Goal: Task Accomplishment & Management: Complete application form

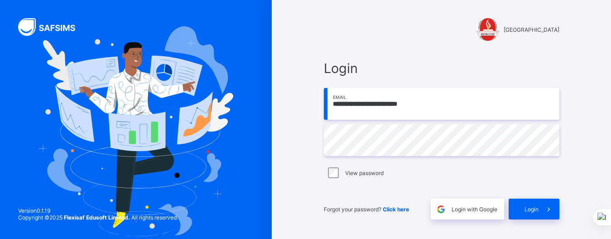
click at [436, 106] on input "**********" at bounding box center [441, 104] width 235 height 32
type input "*"
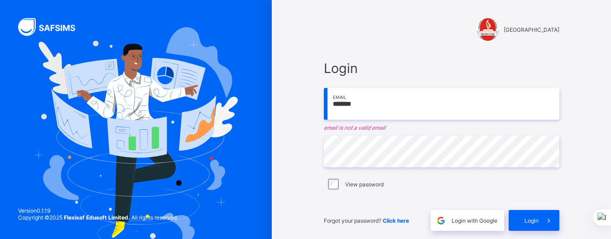
drag, startPoint x: 437, startPoint y: 105, endPoint x: 366, endPoint y: 103, distance: 71.1
click at [366, 103] on input "*******" at bounding box center [441, 104] width 235 height 32
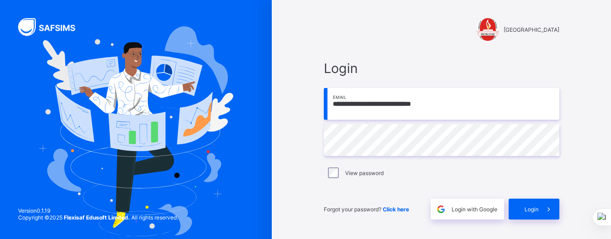
type input "**********"
click at [343, 172] on div "View password" at bounding box center [441, 172] width 231 height 11
click at [538, 211] on span "Login" at bounding box center [531, 209] width 14 height 7
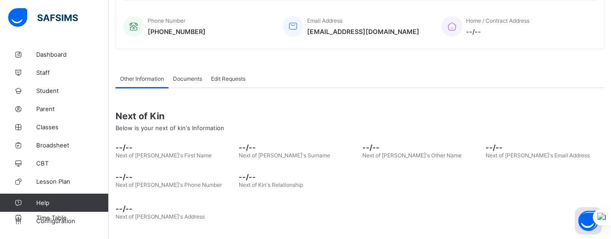
scroll to position [231, 0]
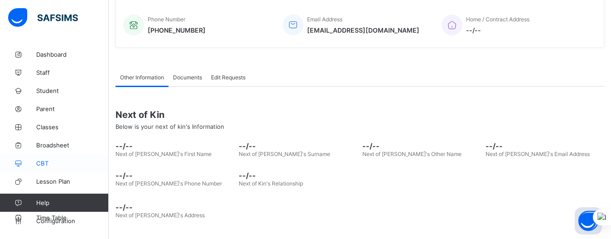
click at [98, 166] on span "CBT" at bounding box center [72, 162] width 72 height 7
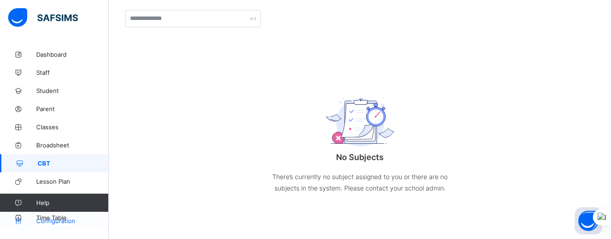
scroll to position [84, 0]
click at [106, 218] on span "Configuration" at bounding box center [72, 220] width 72 height 7
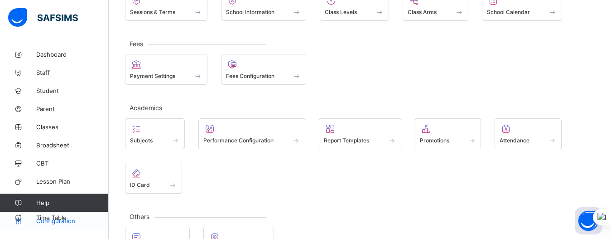
scroll to position [116, 0]
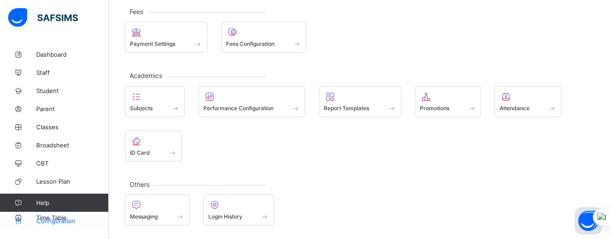
click at [82, 223] on span "Configuration" at bounding box center [72, 220] width 72 height 7
click at [72, 222] on span "Configuration" at bounding box center [72, 220] width 72 height 7
click at [82, 60] on link "Dashboard" at bounding box center [54, 54] width 109 height 18
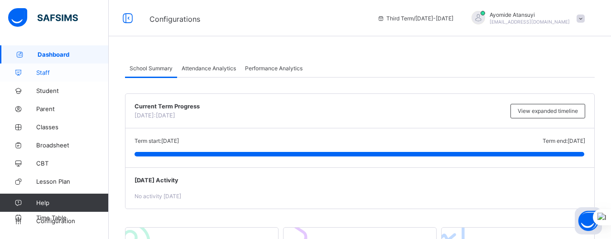
click at [77, 75] on span "Staff" at bounding box center [72, 72] width 72 height 7
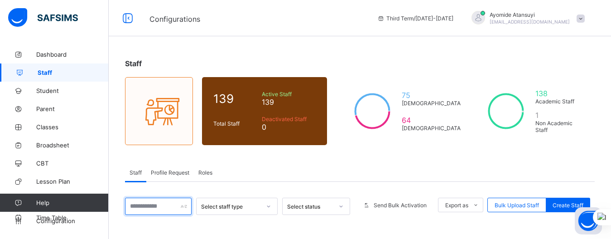
click at [154, 206] on input "text" at bounding box center [158, 205] width 67 height 17
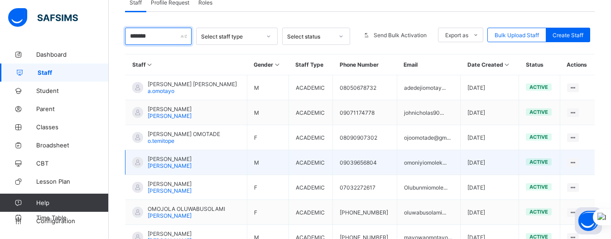
type input "*******"
click at [203, 160] on td "[PERSON_NAME] [PERSON_NAME]" at bounding box center [186, 162] width 122 height 25
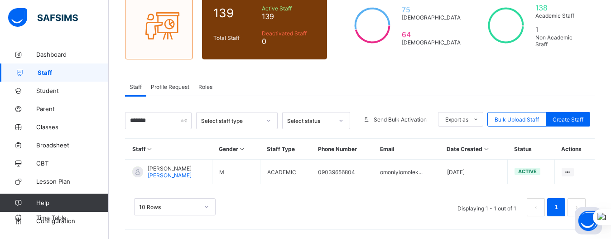
scroll to position [86, 0]
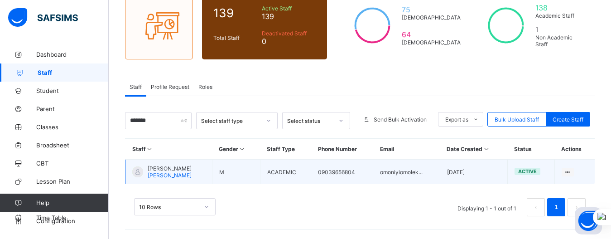
click at [178, 171] on span "[PERSON_NAME]" at bounding box center [170, 168] width 44 height 7
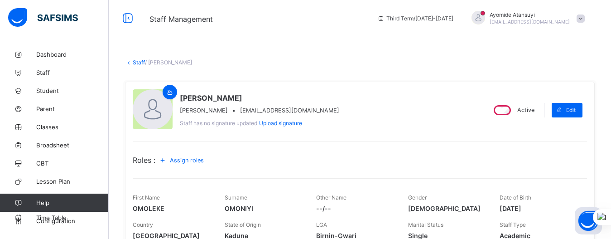
click at [192, 163] on span "Assign roles" at bounding box center [187, 160] width 34 height 7
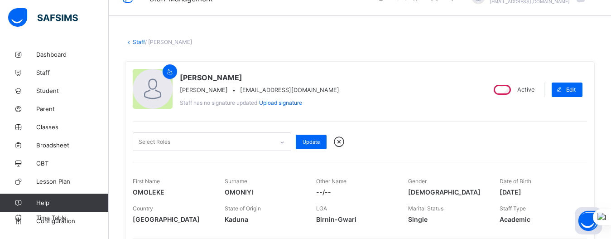
click at [283, 151] on div "Select Roles" at bounding box center [212, 141] width 158 height 19
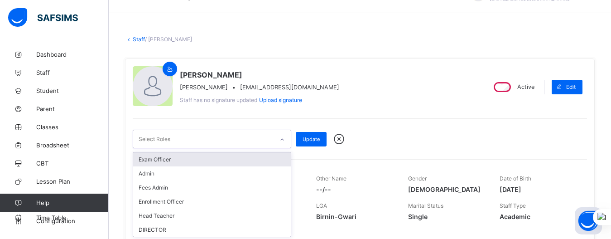
scroll to position [24, 0]
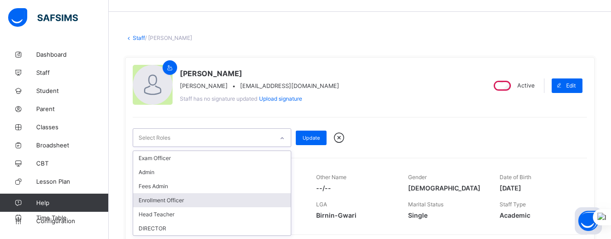
click at [126, 168] on div "[PERSON_NAME] [PERSON_NAME] [PERSON_NAME][EMAIL_ADDRESS][DOMAIN_NAME] Staff has…" at bounding box center [360, 170] width 470 height 226
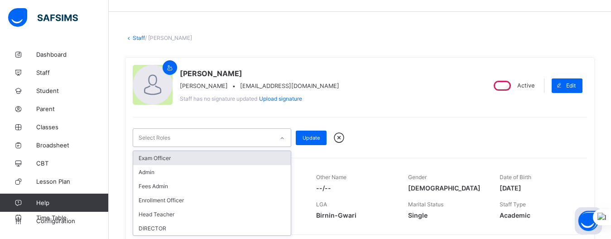
click at [279, 136] on div at bounding box center [281, 138] width 15 height 14
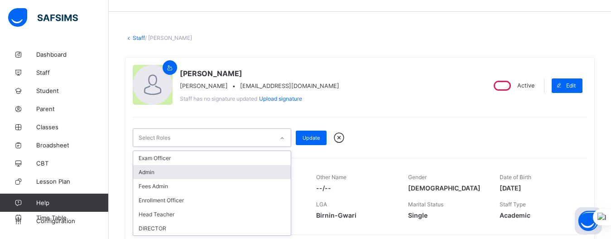
click at [228, 166] on div "Admin" at bounding box center [212, 172] width 158 height 14
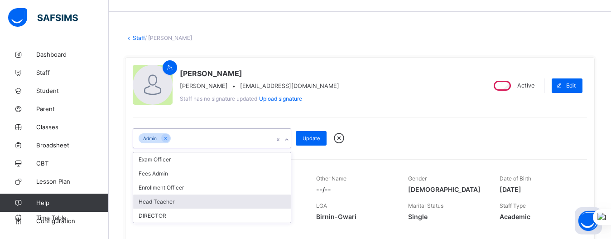
click at [235, 202] on div "Head Teacher" at bounding box center [212, 201] width 158 height 14
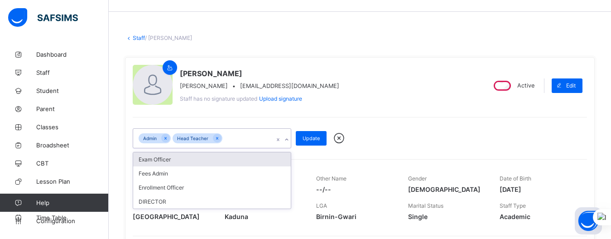
click at [193, 160] on div "Exam Officer" at bounding box center [212, 159] width 158 height 14
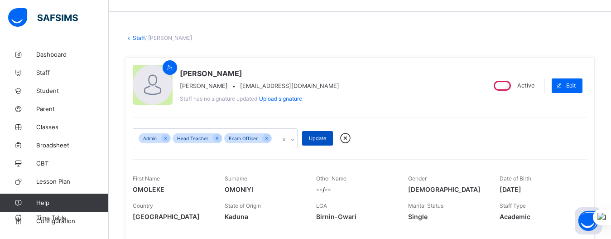
click at [312, 140] on span "Update" at bounding box center [317, 138] width 17 height 6
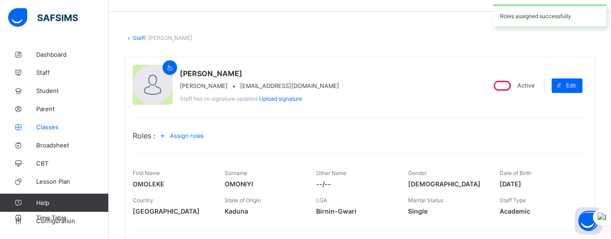
click at [65, 125] on span "Classes" at bounding box center [72, 126] width 72 height 7
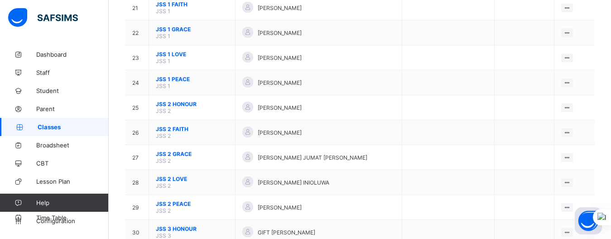
scroll to position [764, 0]
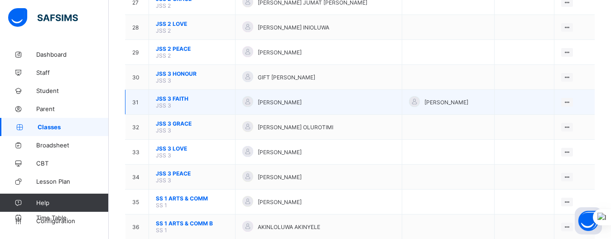
click at [288, 101] on span "[PERSON_NAME]" at bounding box center [280, 102] width 44 height 7
click at [179, 97] on span "JSS 3 FAITH" at bounding box center [192, 98] width 72 height 7
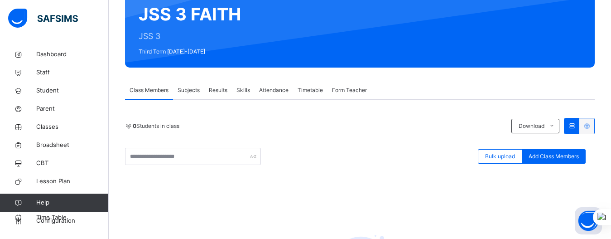
scroll to position [89, 0]
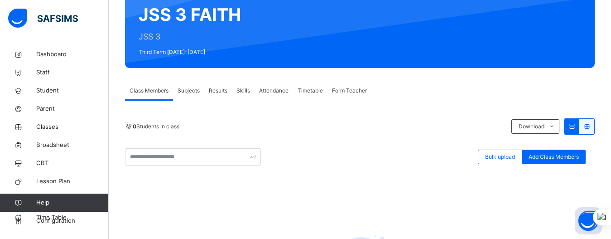
click at [190, 98] on div "Subjects" at bounding box center [188, 91] width 31 height 18
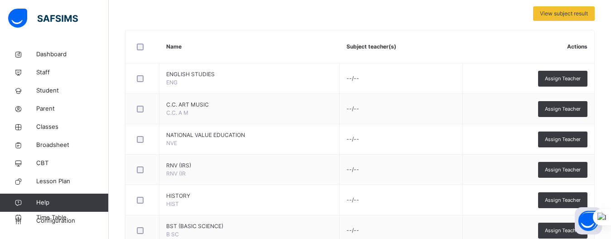
scroll to position [197, 0]
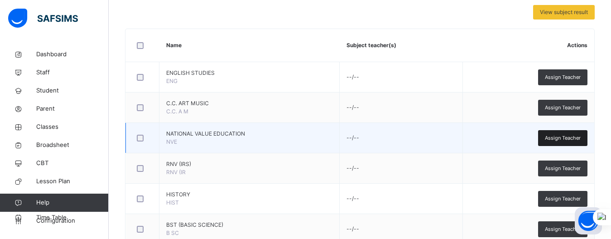
click at [577, 137] on span "Assign Teacher" at bounding box center [563, 138] width 36 height 8
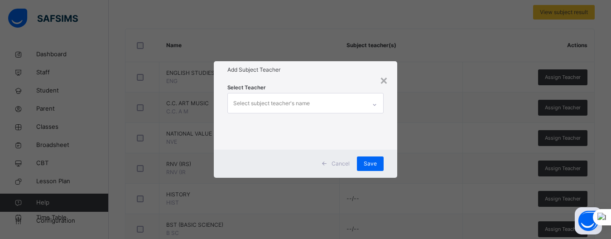
click at [272, 102] on div "Select subject teacher's name" at bounding box center [271, 103] width 77 height 17
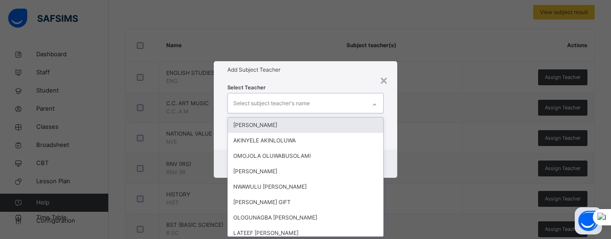
scroll to position [0, 0]
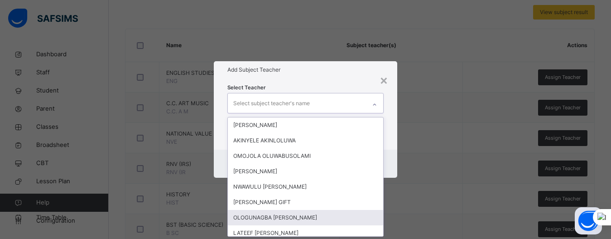
click at [299, 212] on div "OLOGUNAGBA [PERSON_NAME]" at bounding box center [305, 217] width 155 height 15
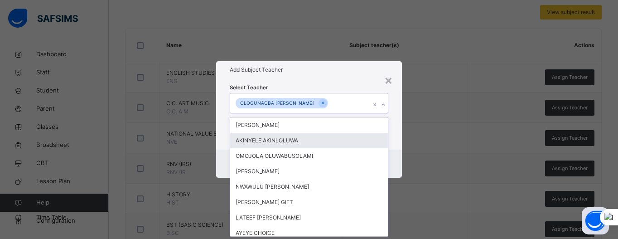
click at [411, 148] on div "× Add Subject Teacher Select Teacher option OLOGUNAGBA [PERSON_NAME], selected.…" at bounding box center [309, 119] width 618 height 239
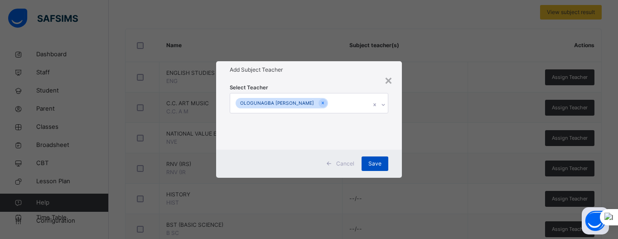
click at [379, 166] on span "Save" at bounding box center [374, 163] width 13 height 8
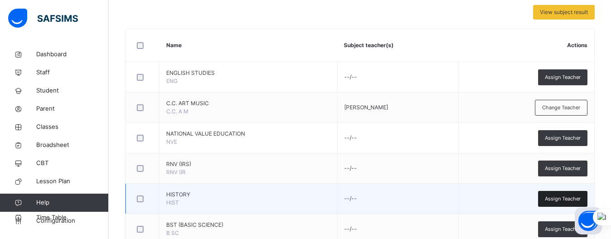
click at [557, 198] on span "Assign Teacher" at bounding box center [563, 199] width 36 height 8
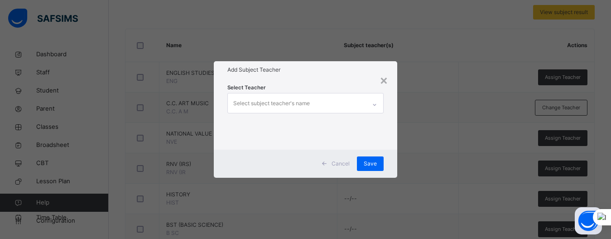
click at [298, 103] on div "Select subject teacher's name" at bounding box center [271, 103] width 77 height 17
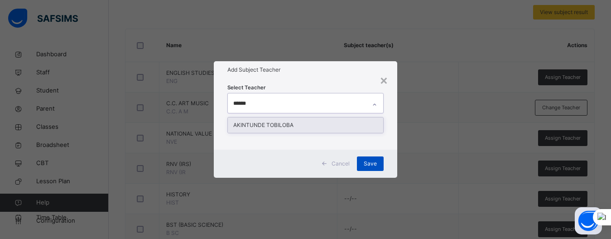
type input "******"
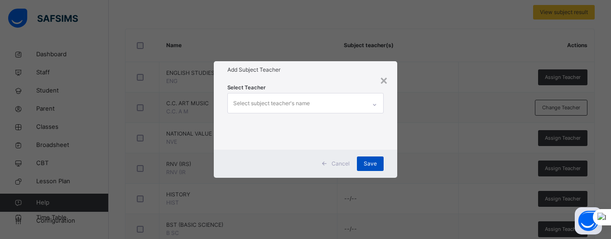
click at [371, 166] on span "Save" at bounding box center [370, 163] width 13 height 8
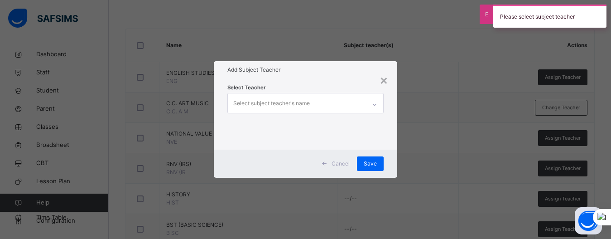
click at [501, 202] on div "× Add Subject Teacher Select Teacher Select subject teacher's name Cancel Save" at bounding box center [305, 119] width 611 height 239
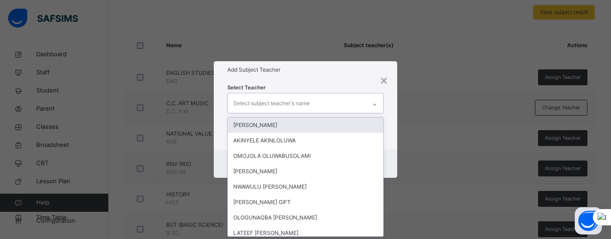
click at [375, 106] on icon at bounding box center [374, 104] width 5 height 9
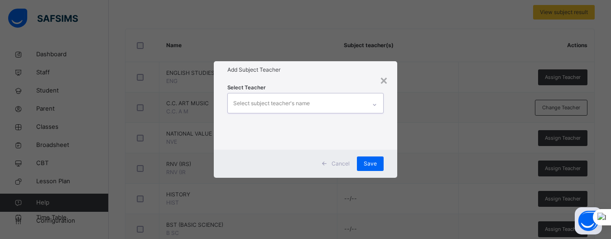
click at [331, 103] on div "Select subject teacher's name" at bounding box center [297, 102] width 138 height 19
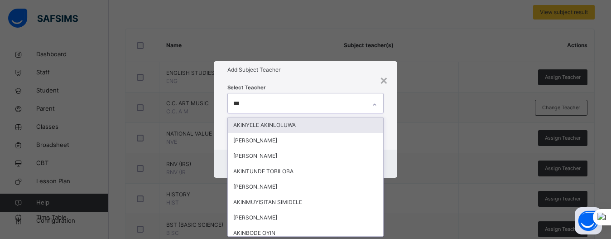
type input "****"
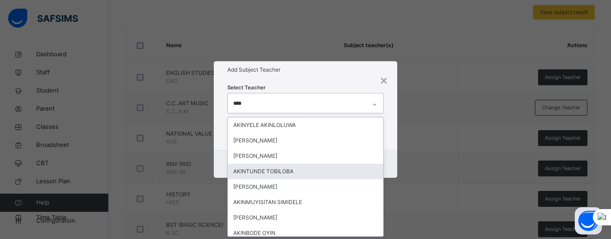
click at [308, 169] on div "AKINTUNDE TOBILOBA" at bounding box center [305, 170] width 155 height 15
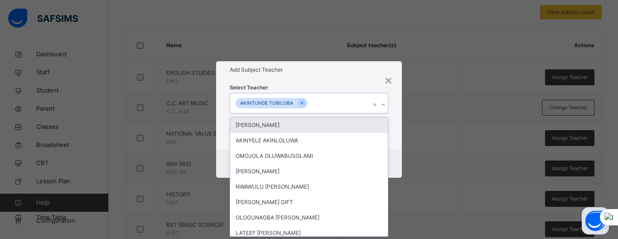
click at [342, 104] on div "AKINTUNDE TOBILOBA" at bounding box center [300, 102] width 140 height 19
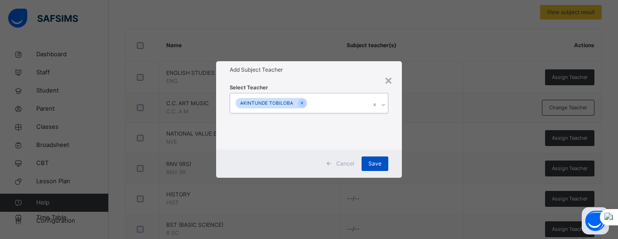
click at [383, 164] on div "Save" at bounding box center [374, 163] width 27 height 14
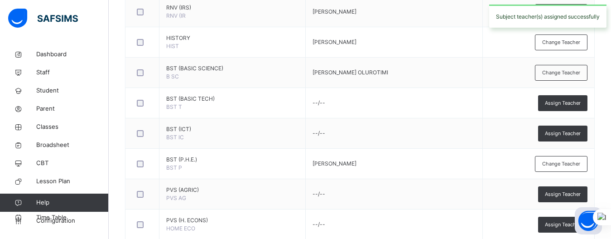
scroll to position [355, 0]
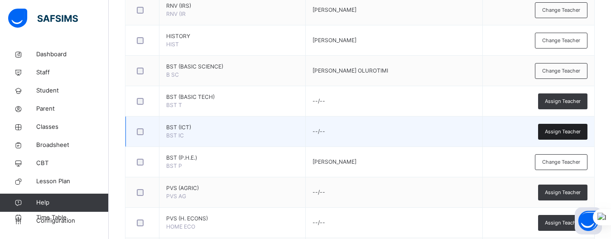
click at [556, 134] on span "Assign Teacher" at bounding box center [563, 132] width 36 height 8
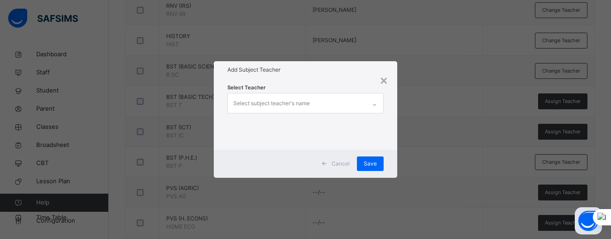
click at [300, 102] on div "Select subject teacher's name" at bounding box center [271, 103] width 77 height 17
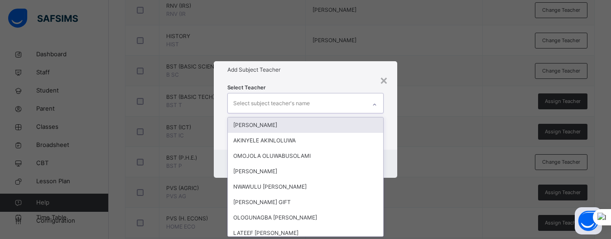
scroll to position [0, 0]
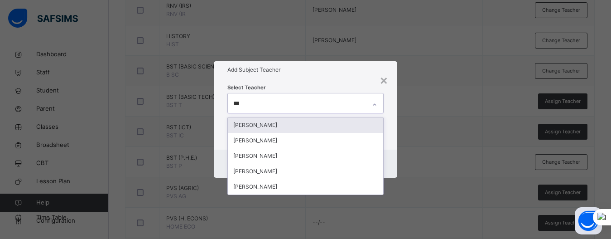
type input "****"
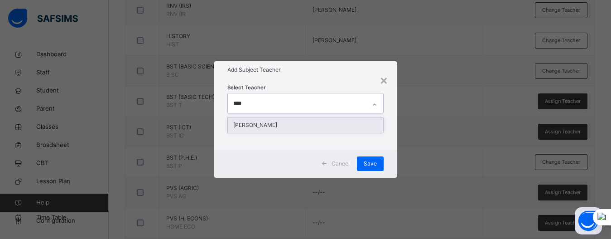
click at [265, 125] on div "[PERSON_NAME]" at bounding box center [305, 124] width 155 height 15
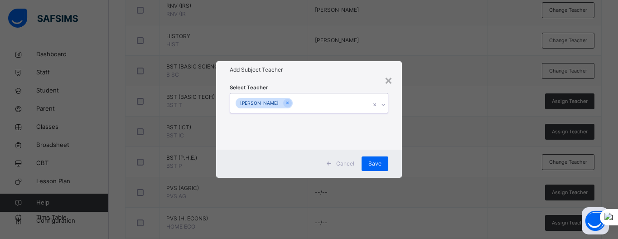
click at [307, 103] on div "[PERSON_NAME]" at bounding box center [300, 102] width 140 height 19
click at [377, 160] on span "Save" at bounding box center [374, 163] width 13 height 8
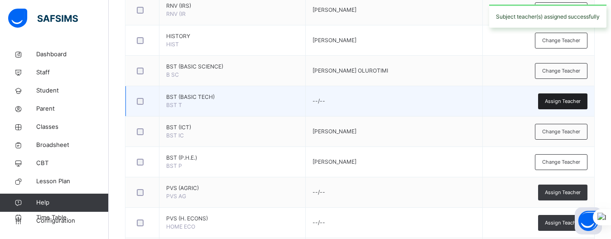
click at [558, 98] on span "Assign Teacher" at bounding box center [563, 101] width 36 height 8
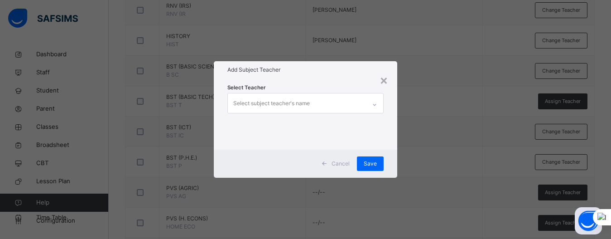
click at [296, 99] on div "Select subject teacher's name" at bounding box center [271, 103] width 77 height 17
type input "**"
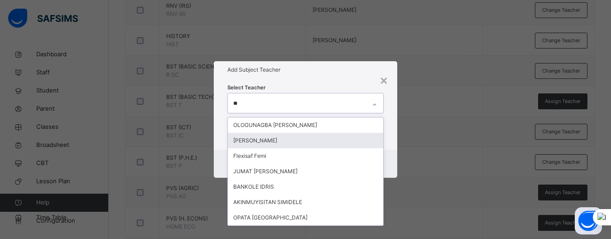
click at [264, 139] on div "[PERSON_NAME]" at bounding box center [305, 140] width 155 height 15
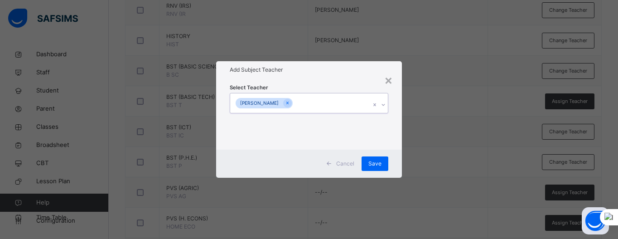
click at [320, 100] on div "[PERSON_NAME]" at bounding box center [300, 102] width 140 height 19
click at [380, 161] on span "Save" at bounding box center [374, 163] width 13 height 8
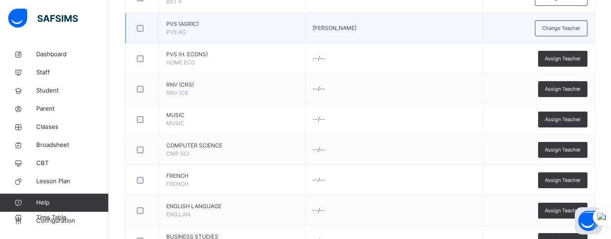
scroll to position [528, 0]
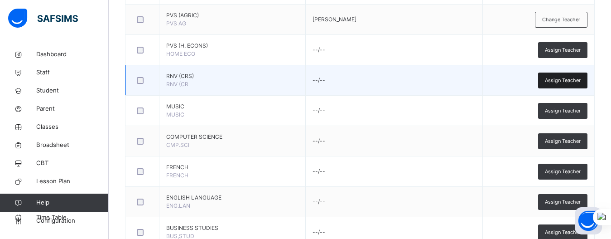
click at [562, 82] on span "Assign Teacher" at bounding box center [563, 81] width 36 height 8
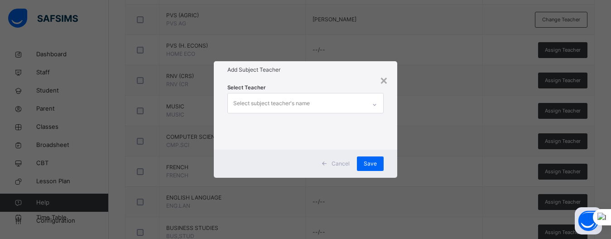
click at [336, 104] on div "Select subject teacher's name" at bounding box center [297, 102] width 138 height 19
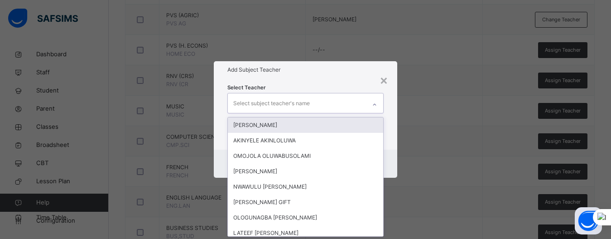
scroll to position [0, 0]
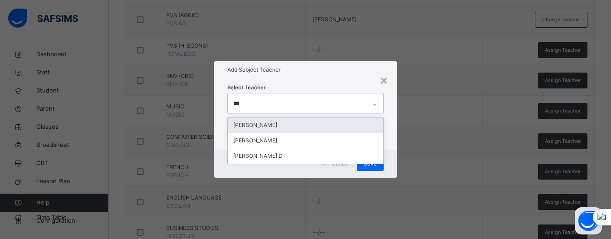
type input "****"
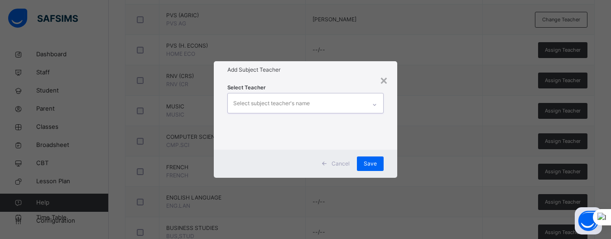
click at [274, 107] on div "Select subject teacher's name" at bounding box center [297, 102] width 138 height 19
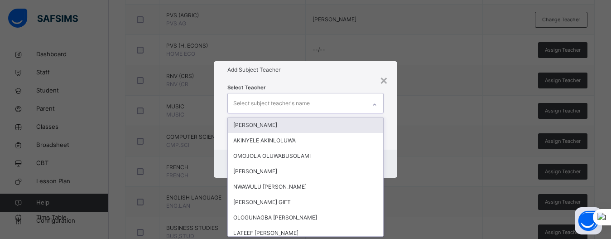
click at [274, 107] on div "Select subject teacher's name" at bounding box center [271, 103] width 77 height 17
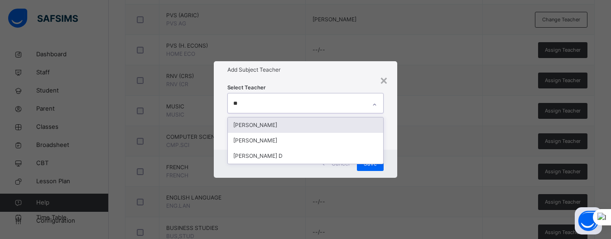
type input "***"
click at [273, 121] on div "[PERSON_NAME]" at bounding box center [305, 124] width 155 height 15
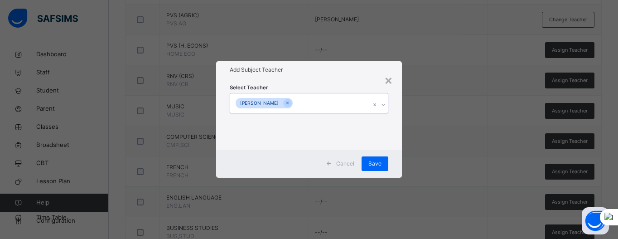
click at [318, 107] on div "[PERSON_NAME]" at bounding box center [300, 102] width 140 height 19
click at [375, 166] on span "Save" at bounding box center [374, 163] width 13 height 8
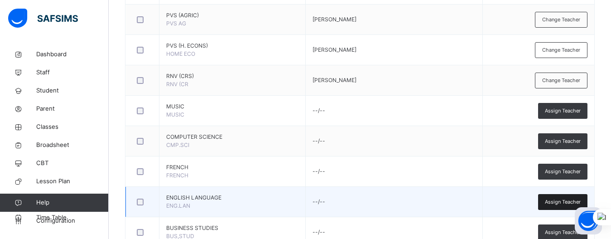
click at [552, 198] on span "Assign Teacher" at bounding box center [563, 202] width 36 height 8
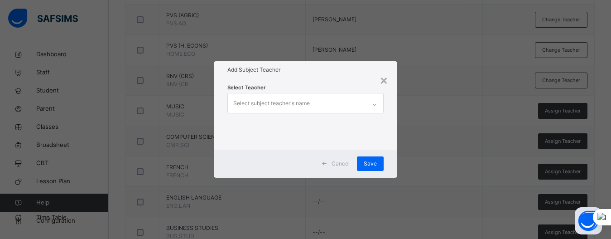
click at [301, 101] on div "Select subject teacher's name" at bounding box center [271, 103] width 77 height 17
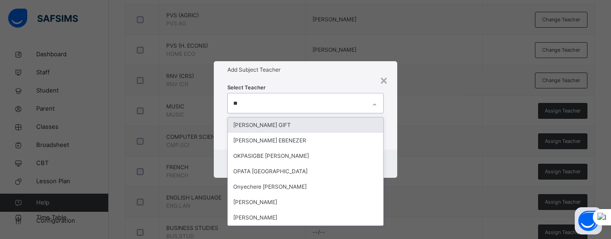
type input "***"
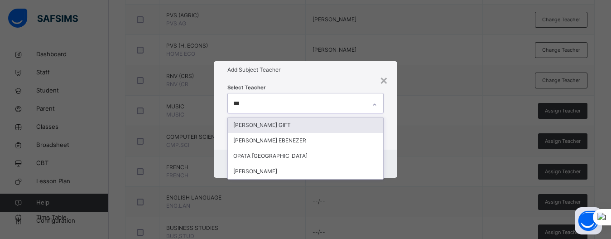
click at [279, 123] on div "[PERSON_NAME] GIFT" at bounding box center [305, 124] width 155 height 15
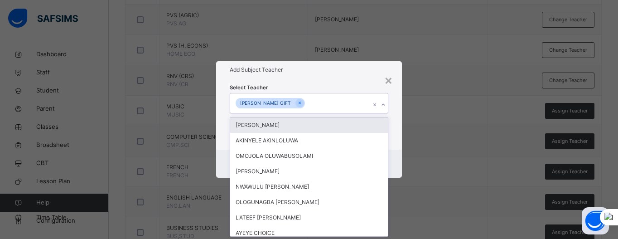
click at [298, 105] on div "[PERSON_NAME] GIFT" at bounding box center [300, 102] width 140 height 19
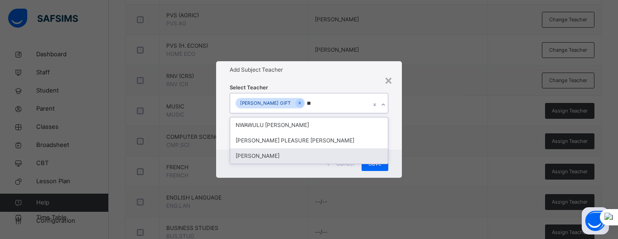
type input "*"
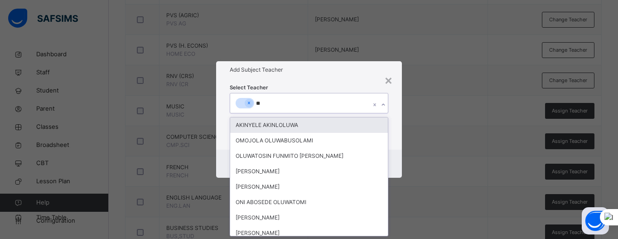
type input "***"
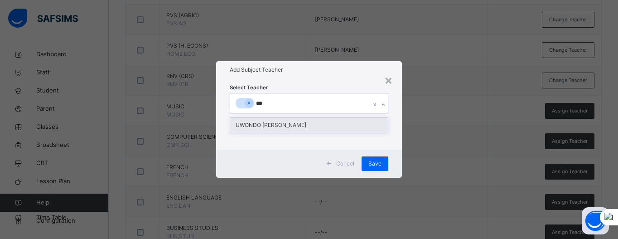
click at [285, 120] on div "UWONDO [PERSON_NAME]" at bounding box center [308, 124] width 157 height 15
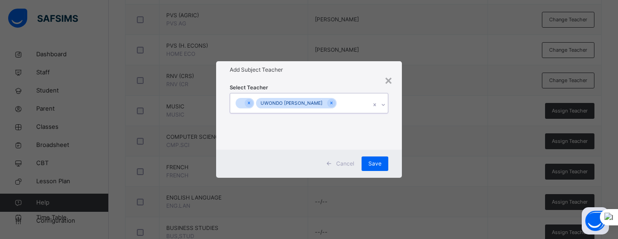
click at [324, 104] on div "UWONDO [PERSON_NAME]" at bounding box center [300, 102] width 140 height 19
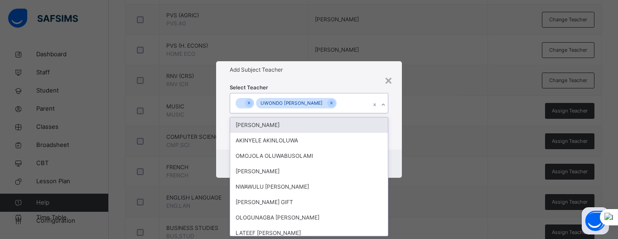
click at [242, 104] on div at bounding box center [239, 103] width 9 height 10
click at [238, 103] on div at bounding box center [239, 103] width 9 height 10
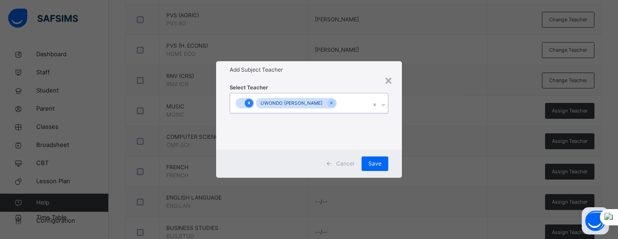
click at [248, 103] on icon at bounding box center [248, 103] width 5 height 6
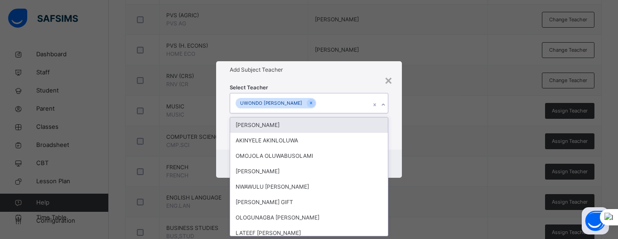
click at [308, 101] on div "UWONDO [PERSON_NAME]" at bounding box center [300, 102] width 140 height 19
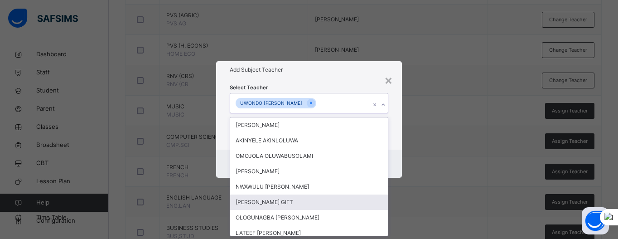
click at [269, 205] on div "[PERSON_NAME] GIFT" at bounding box center [308, 201] width 157 height 15
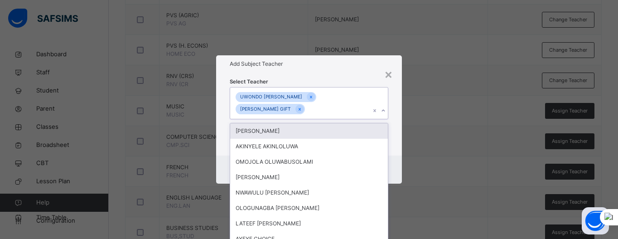
click at [358, 102] on div "UWONDO [PERSON_NAME] GIFT" at bounding box center [300, 102] width 140 height 31
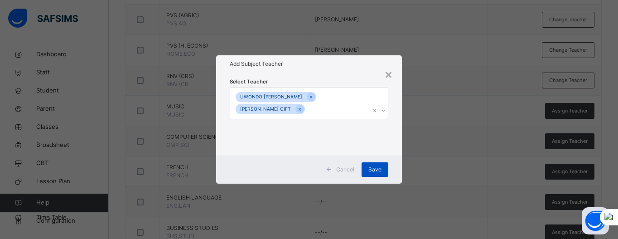
click at [371, 166] on span "Save" at bounding box center [374, 169] width 13 height 8
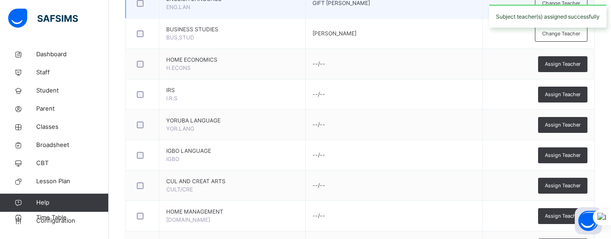
scroll to position [727, 0]
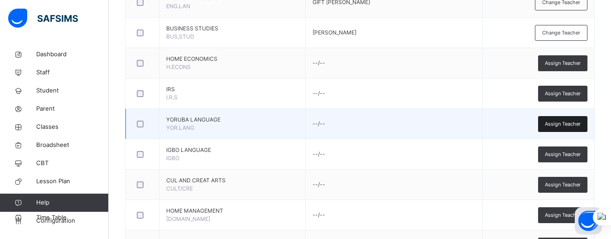
click at [568, 125] on span "Assign Teacher" at bounding box center [563, 124] width 36 height 8
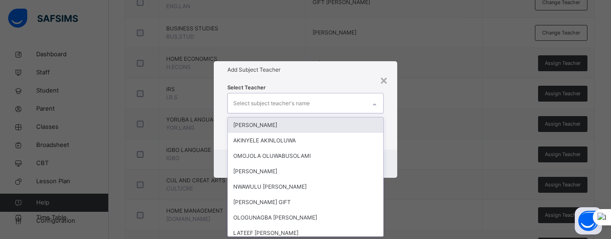
click at [299, 98] on div "Select subject teacher's name" at bounding box center [271, 103] width 77 height 17
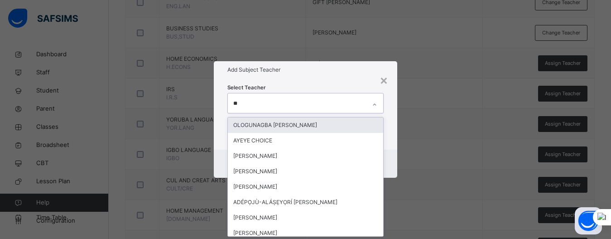
type input "***"
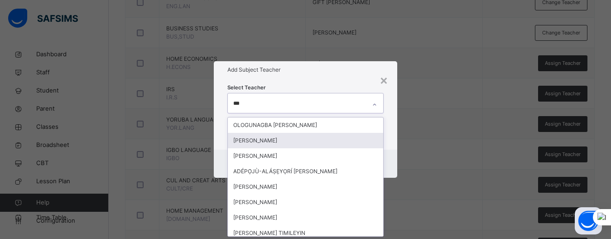
click at [263, 143] on div "[PERSON_NAME]" at bounding box center [305, 140] width 155 height 15
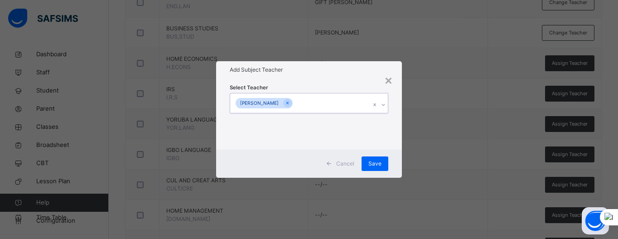
click at [346, 105] on div "[PERSON_NAME]" at bounding box center [300, 102] width 140 height 19
click at [379, 163] on span "Save" at bounding box center [374, 163] width 13 height 8
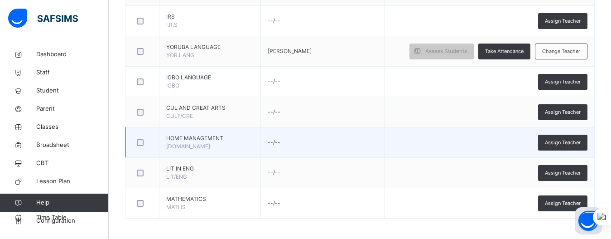
scroll to position [802, 0]
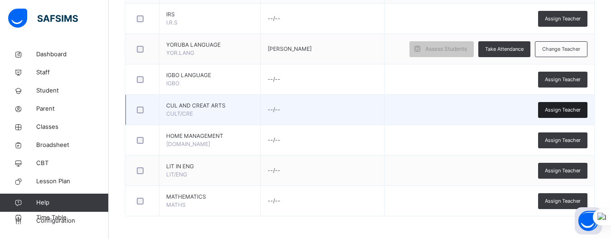
click at [558, 111] on span "Assign Teacher" at bounding box center [563, 110] width 36 height 8
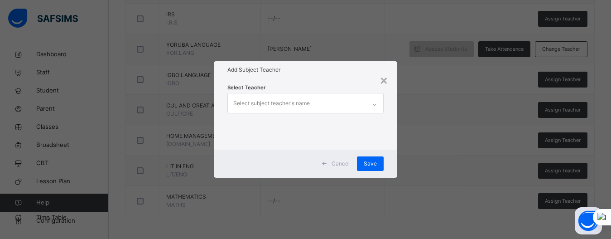
click at [295, 106] on div "Select subject teacher's name" at bounding box center [271, 103] width 77 height 17
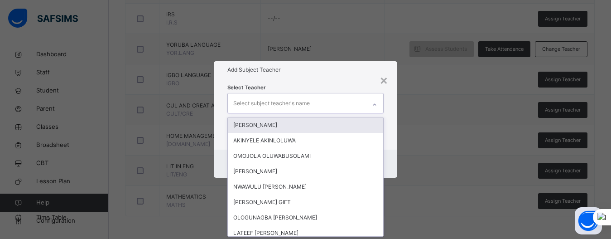
scroll to position [0, 0]
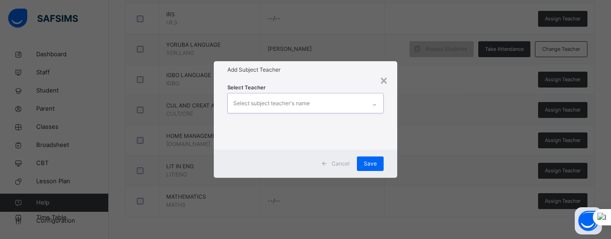
click at [294, 105] on div "Select subject teacher's name" at bounding box center [271, 103] width 77 height 17
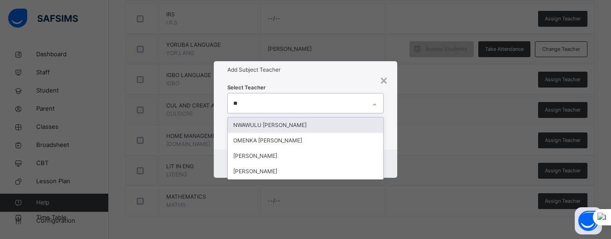
type input "*"
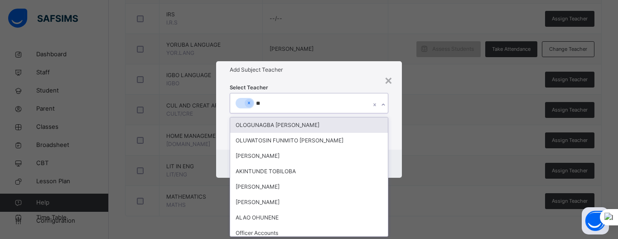
type input "*"
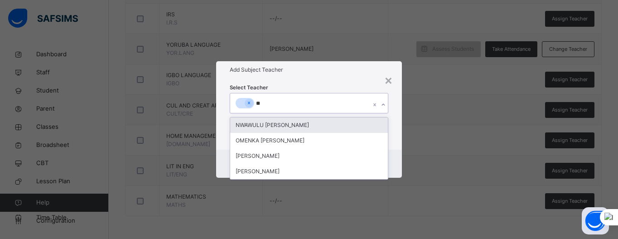
type input "***"
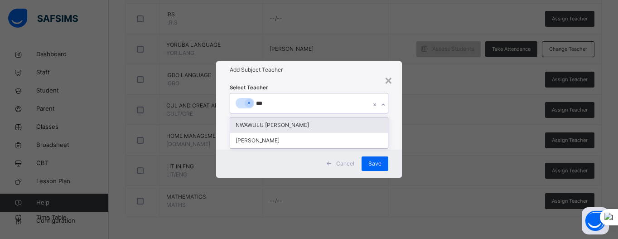
click at [287, 124] on div "NWAWULU [PERSON_NAME]" at bounding box center [308, 124] width 157 height 15
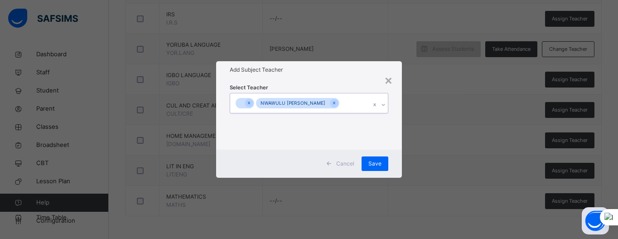
click at [355, 100] on div "NWAWULU [PERSON_NAME]" at bounding box center [300, 102] width 140 height 19
click at [370, 164] on span "Save" at bounding box center [374, 163] width 13 height 8
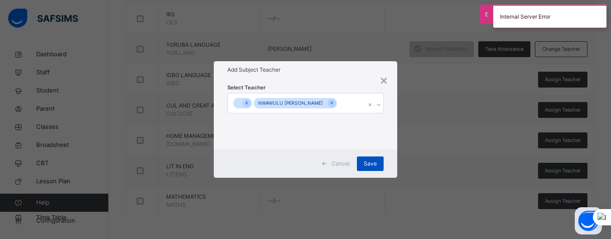
click at [372, 163] on span "Save" at bounding box center [370, 163] width 13 height 8
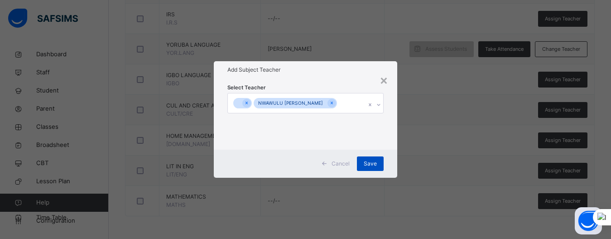
click at [363, 163] on div "Save" at bounding box center [370, 163] width 27 height 14
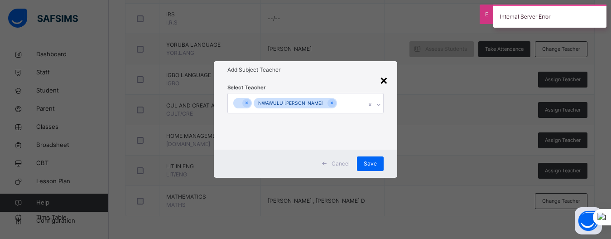
click at [383, 79] on div "×" at bounding box center [383, 79] width 9 height 19
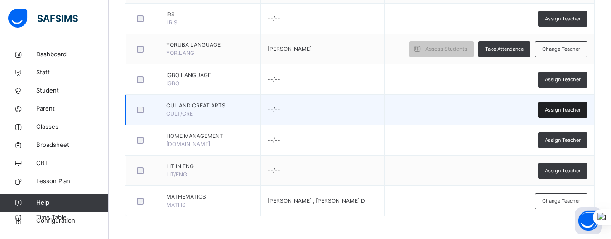
click at [551, 111] on span "Assign Teacher" at bounding box center [563, 110] width 36 height 8
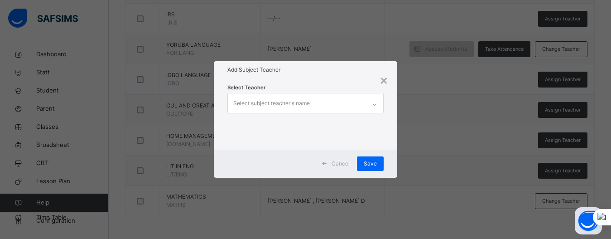
click at [288, 101] on div "Select subject teacher's name" at bounding box center [271, 103] width 77 height 17
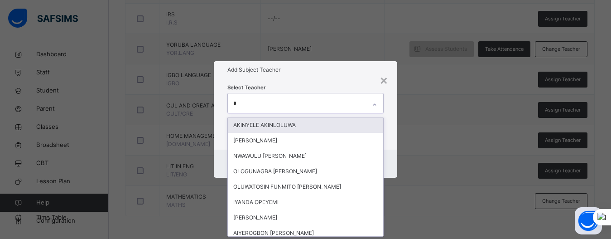
type input "**"
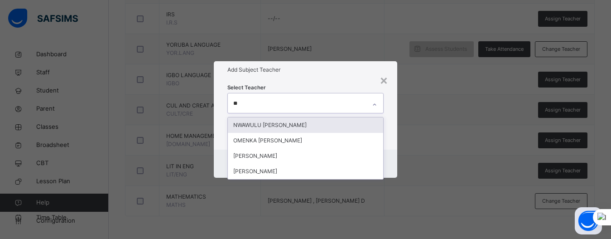
click at [276, 120] on div "NWAWULU [PERSON_NAME]" at bounding box center [305, 124] width 155 height 15
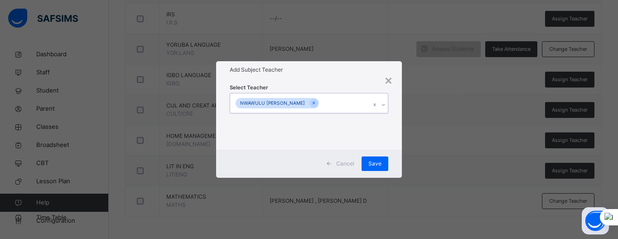
click at [334, 104] on div "NWAWULU [PERSON_NAME]" at bounding box center [300, 102] width 140 height 19
click at [365, 160] on div "Save" at bounding box center [374, 163] width 27 height 14
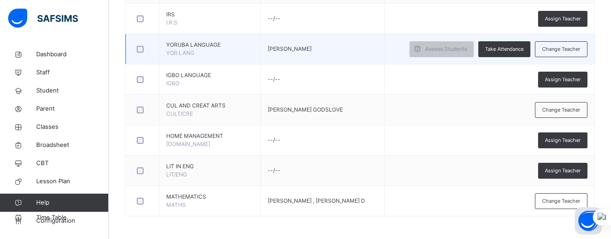
click at [136, 49] on div at bounding box center [142, 49] width 15 height 7
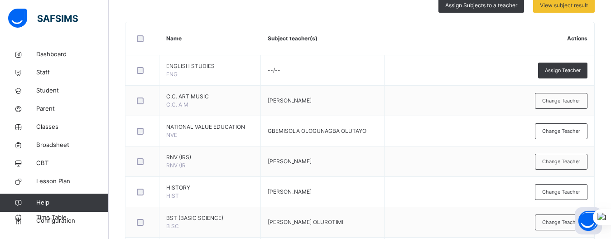
scroll to position [205, 0]
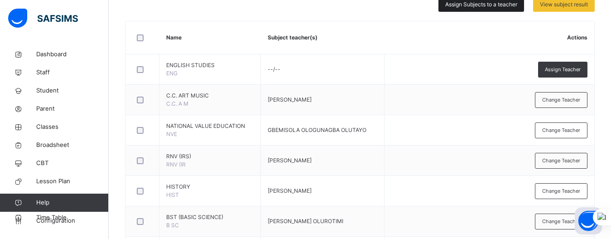
click at [477, 2] on span "Assign Subjects to a teacher" at bounding box center [481, 4] width 72 height 8
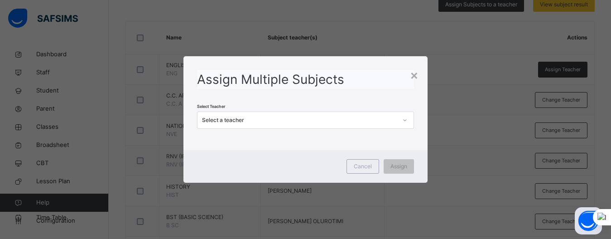
click at [261, 122] on div "Select a teacher" at bounding box center [300, 120] width 196 height 8
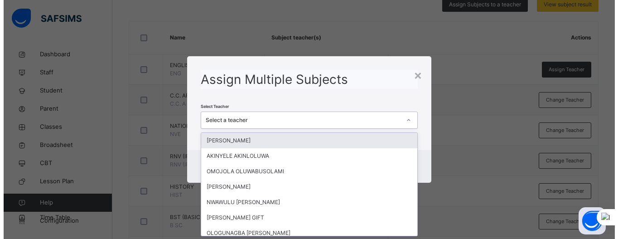
scroll to position [0, 0]
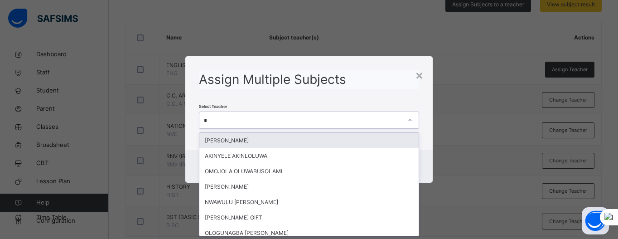
type input "**"
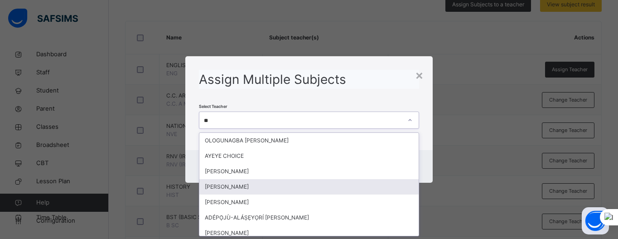
click at [236, 187] on div "[PERSON_NAME]" at bounding box center [308, 186] width 219 height 15
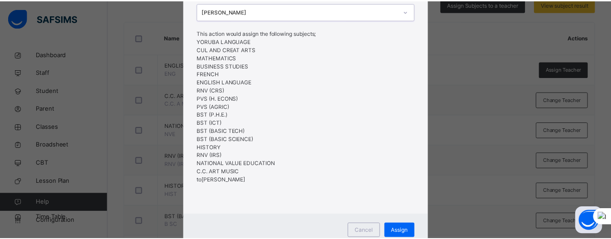
scroll to position [77, 0]
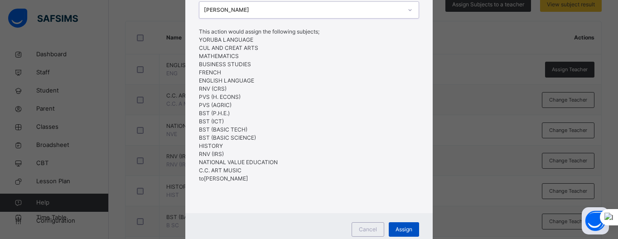
click at [400, 229] on span "Assign" at bounding box center [403, 229] width 17 height 8
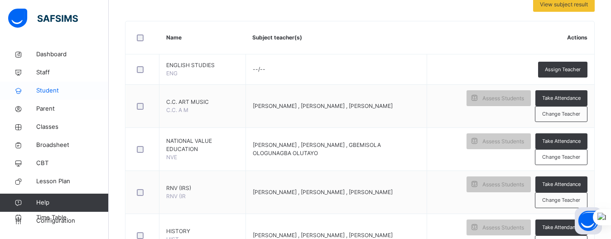
click at [58, 86] on link "Student" at bounding box center [54, 91] width 109 height 18
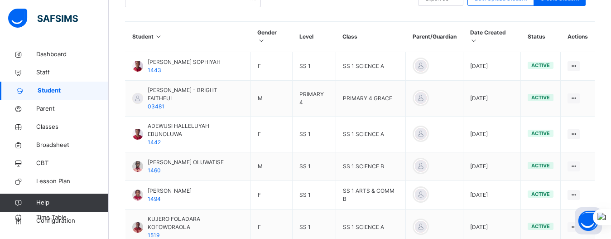
scroll to position [187, 0]
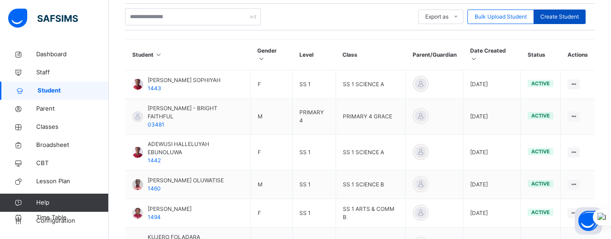
click at [561, 19] on span "Create Student" at bounding box center [559, 17] width 38 height 8
select select "**"
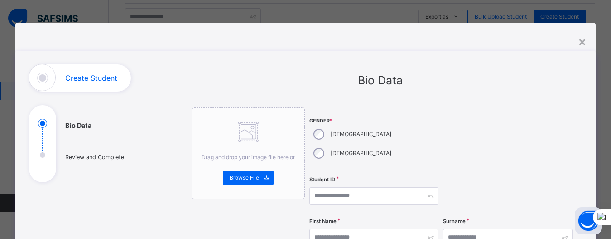
scroll to position [63, 0]
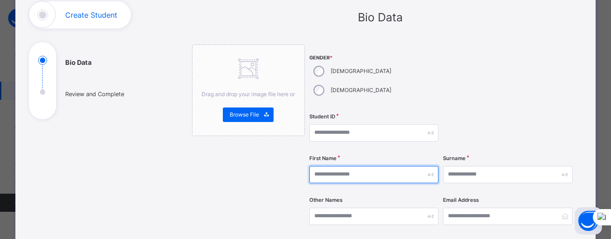
click at [331, 166] on input "text" at bounding box center [373, 174] width 129 height 17
type input "*******"
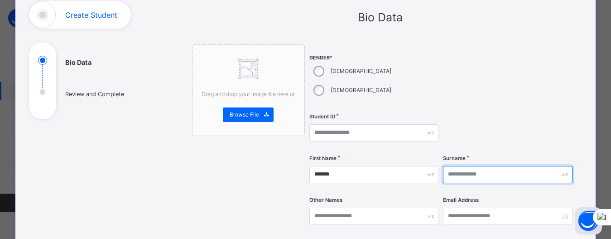
click at [448, 166] on input "text" at bounding box center [507, 174] width 129 height 17
type input "********"
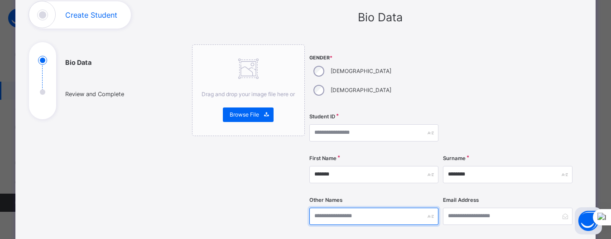
click at [388, 207] on input "text" at bounding box center [373, 215] width 129 height 17
type input "*****"
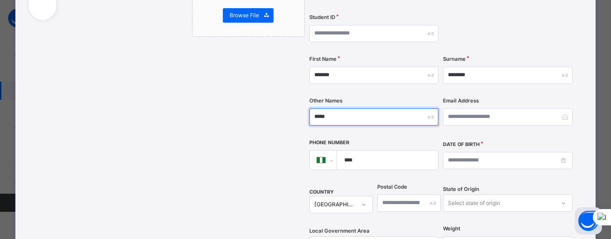
scroll to position [163, 0]
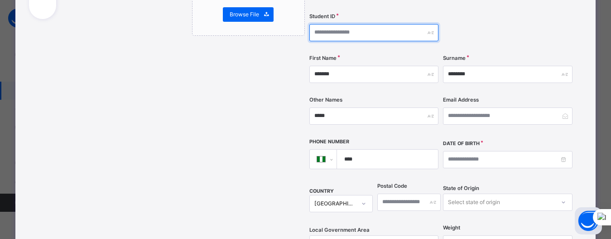
click at [318, 24] on input "text" at bounding box center [373, 32] width 129 height 17
type input "*********"
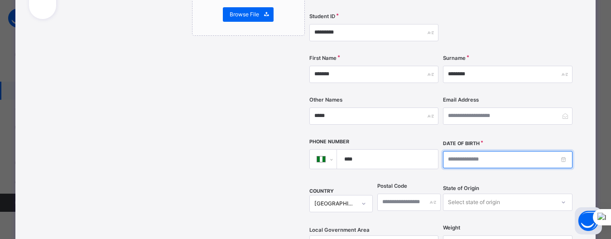
click at [456, 151] on input at bounding box center [507, 159] width 129 height 17
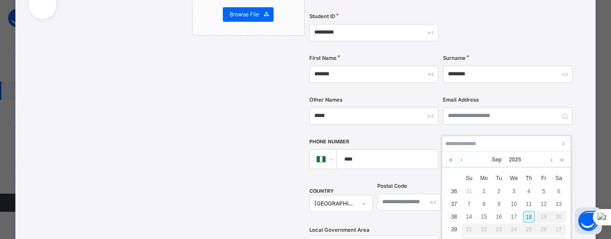
click at [450, 162] on link at bounding box center [451, 159] width 9 height 15
click at [561, 159] on link at bounding box center [561, 159] width 9 height 15
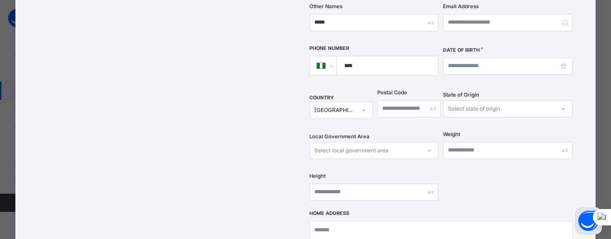
scroll to position [238, 0]
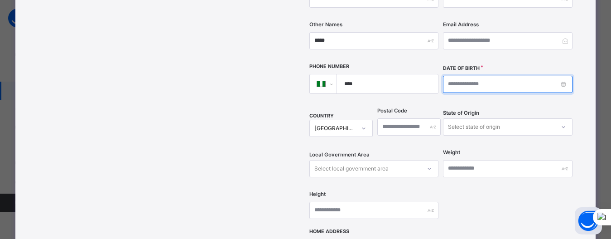
click at [461, 76] on input at bounding box center [507, 84] width 129 height 17
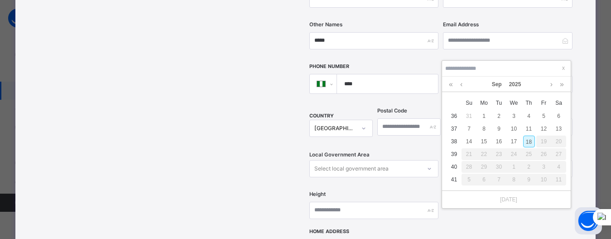
click at [527, 137] on div "18" at bounding box center [529, 141] width 12 height 12
type input "**********"
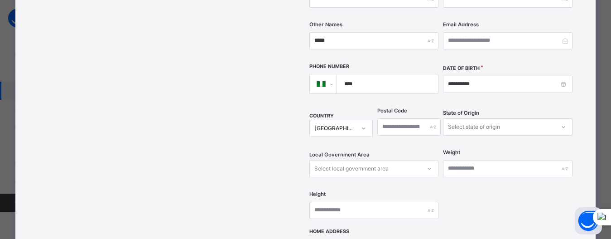
click at [505, 180] on div "**********" at bounding box center [441, 49] width 264 height 360
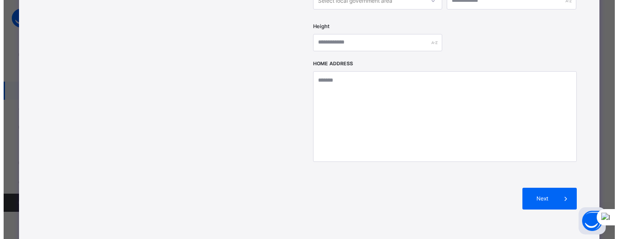
scroll to position [456, 0]
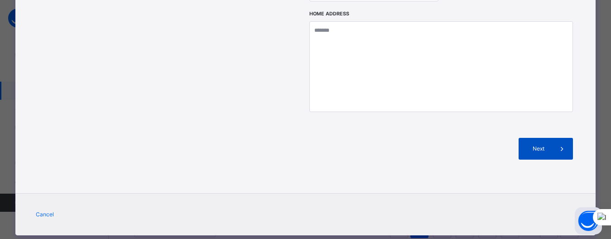
click at [556, 138] on span at bounding box center [562, 149] width 22 height 22
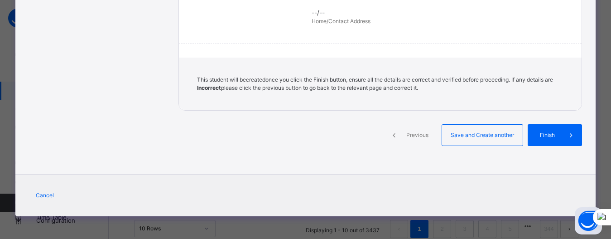
scroll to position [259, 0]
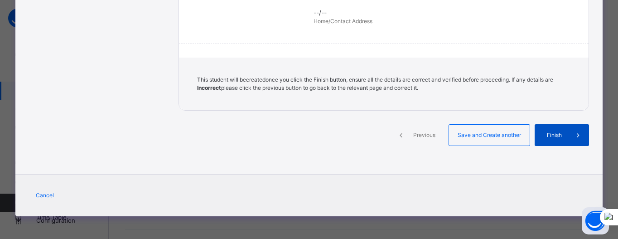
click at [559, 138] on span "Finish" at bounding box center [554, 135] width 26 height 8
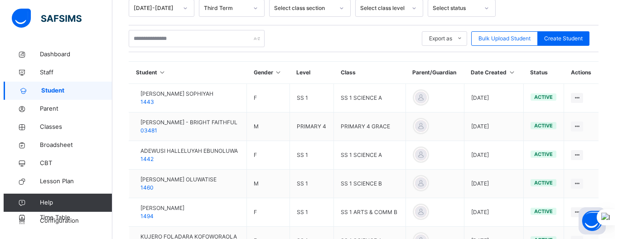
scroll to position [0, 0]
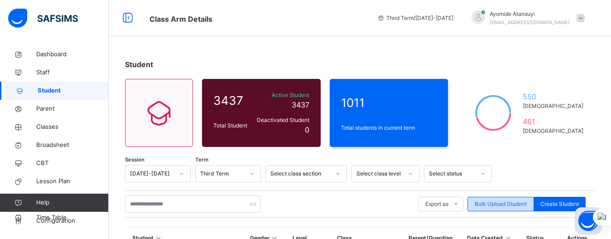
click at [514, 203] on span "Bulk Upload Student" at bounding box center [501, 204] width 52 height 8
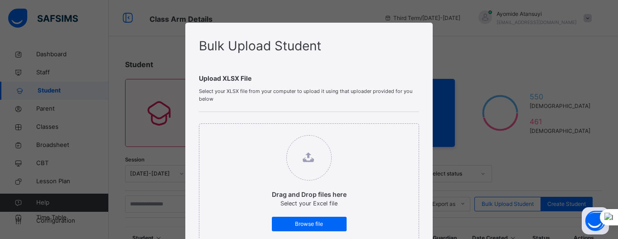
click at [513, 171] on div "Bulk Upload Student Upload XLSX File Select your XLSX file from your computer t…" at bounding box center [309, 119] width 618 height 239
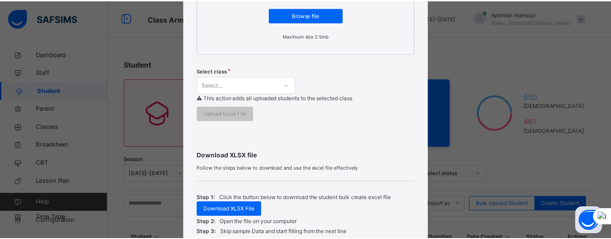
scroll to position [235, 0]
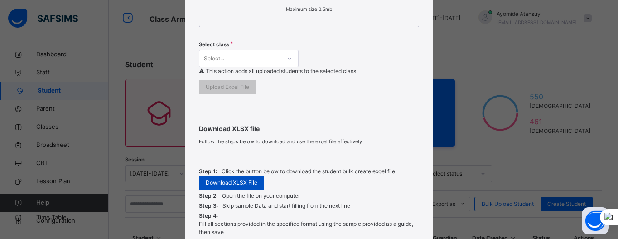
click at [225, 182] on span "Download XLSX File" at bounding box center [232, 182] width 52 height 8
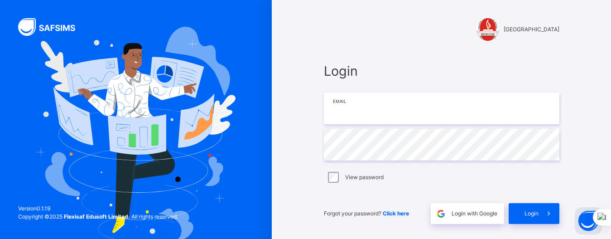
type input "**********"
